Goal: Obtain resource: Download file/media

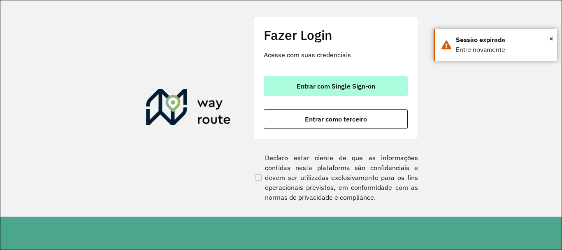
click at [383, 84] on button "Entrar com Single Sign-on" at bounding box center [336, 86] width 144 height 20
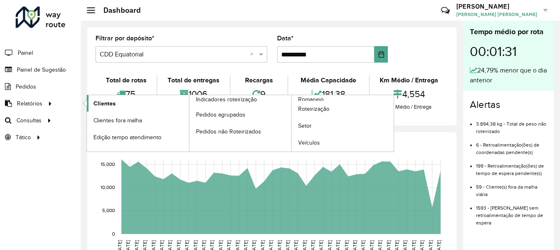
click at [116, 98] on link "Clientes" at bounding box center [138, 103] width 102 height 16
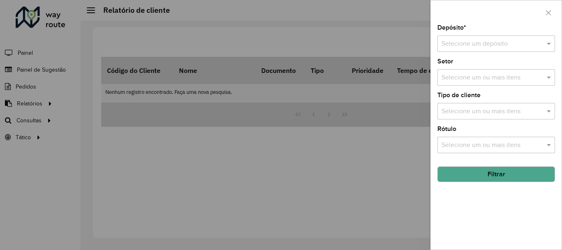
click at [483, 44] on input "text" at bounding box center [488, 44] width 93 height 10
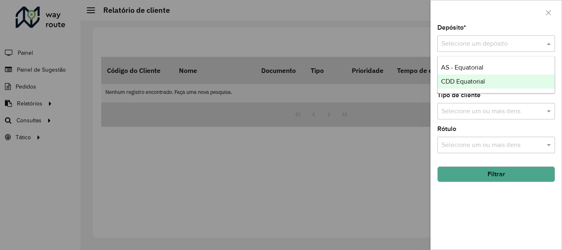
click at [456, 80] on span "CDD Equatorial" at bounding box center [463, 81] width 44 height 7
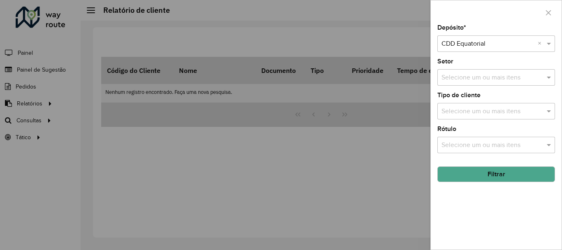
click at [474, 180] on button "Filtrar" at bounding box center [497, 174] width 118 height 16
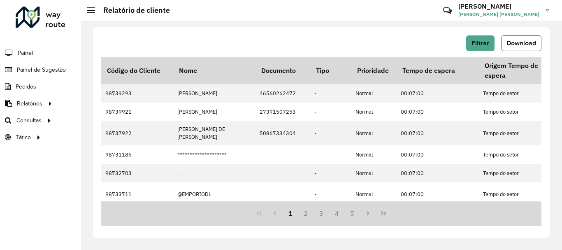
click at [517, 36] on button "Download" at bounding box center [521, 43] width 40 height 16
